Goal: Find specific fact: Find specific page/section

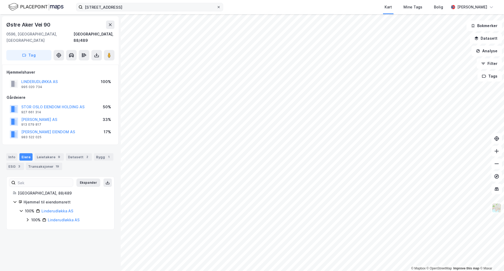
click at [218, 8] on icon at bounding box center [218, 7] width 3 height 3
click at [217, 8] on input "[STREET_ADDRESS]" at bounding box center [150, 7] width 134 height 8
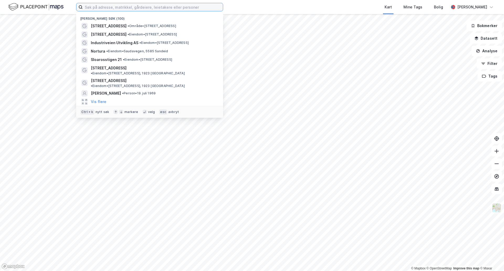
click at [125, 6] on input at bounding box center [153, 7] width 140 height 8
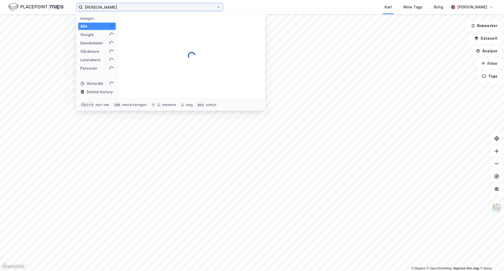
type input "[PERSON_NAME]"
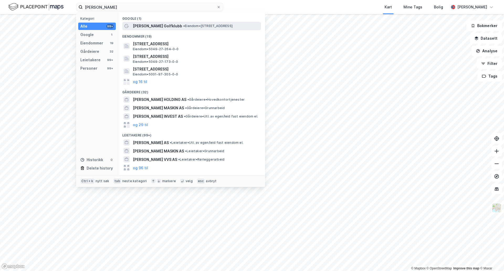
click at [156, 25] on span "[PERSON_NAME] Golfklubb" at bounding box center [157, 26] width 49 height 6
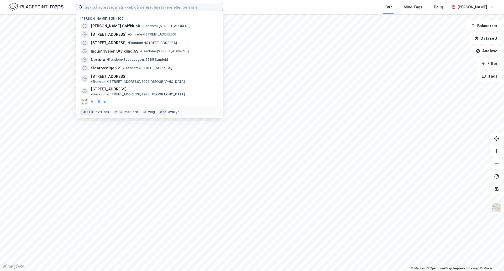
click at [116, 8] on input at bounding box center [153, 7] width 140 height 8
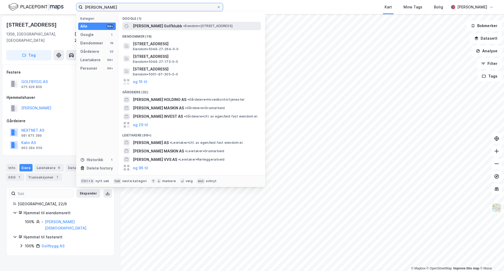
type input "[PERSON_NAME]"
click at [158, 26] on span "[PERSON_NAME] Golfklubb" at bounding box center [157, 26] width 49 height 6
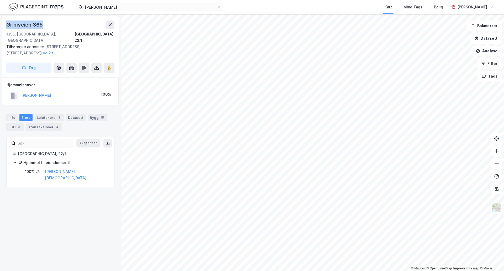
drag, startPoint x: 50, startPoint y: 25, endPoint x: 8, endPoint y: 26, distance: 42.6
click at [8, 26] on div "Griniveien 365" at bounding box center [60, 24] width 108 height 8
copy div "Griniveien 365"
